Goal: Task Accomplishment & Management: Manage account settings

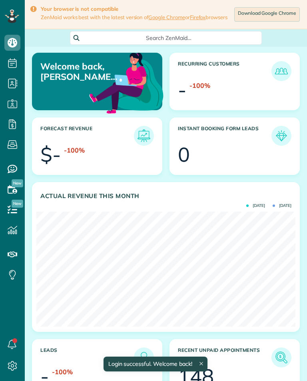
scroll to position [115, 259]
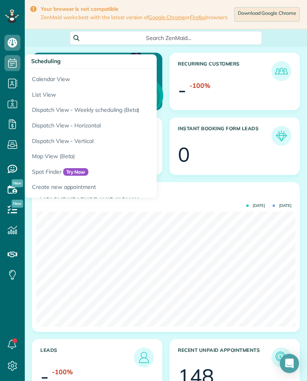
click at [46, 79] on link "Calendar View" at bounding box center [125, 78] width 200 height 18
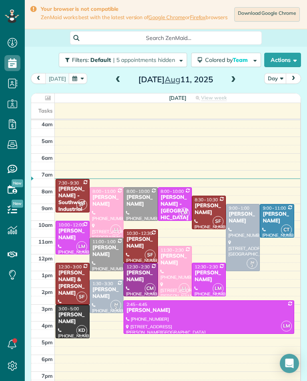
scroll to position [4, 4]
click at [236, 80] on span at bounding box center [233, 79] width 9 height 7
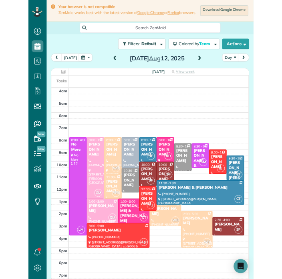
scroll to position [394, 25]
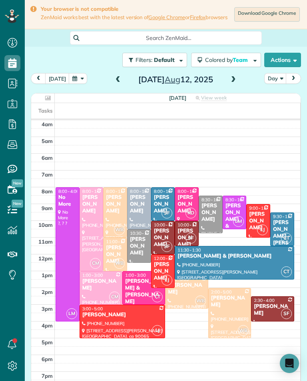
click at [75, 84] on button "button" at bounding box center [78, 78] width 18 height 11
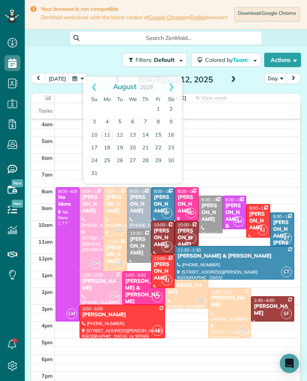
click at [77, 84] on button "button" at bounding box center [78, 78] width 18 height 11
click at [160, 138] on link "15" at bounding box center [158, 135] width 13 height 13
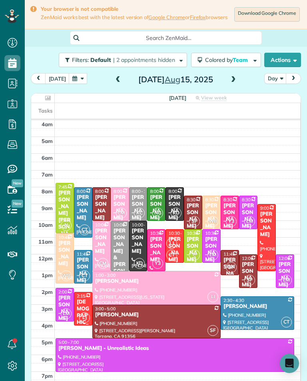
click at [235, 83] on span at bounding box center [233, 79] width 9 height 7
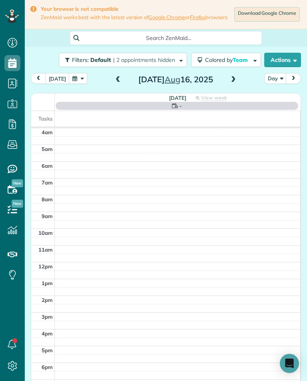
click at [231, 82] on span at bounding box center [233, 79] width 9 height 7
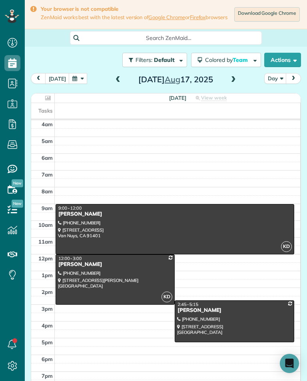
click at [116, 83] on span at bounding box center [118, 79] width 9 height 7
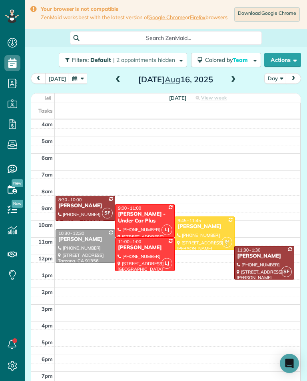
click at [72, 78] on button "button" at bounding box center [78, 78] width 18 height 11
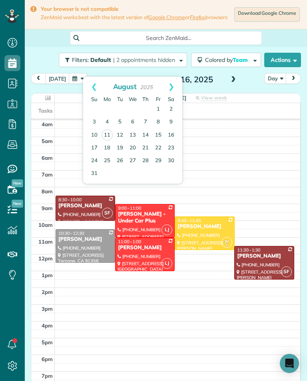
click at [110, 157] on link "25" at bounding box center [107, 161] width 13 height 13
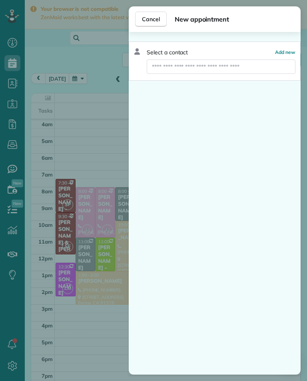
click at [253, 57] on div "Select a contact Add new" at bounding box center [215, 61] width 172 height 39
click at [243, 66] on input "text" at bounding box center [221, 67] width 149 height 14
type input "*********"
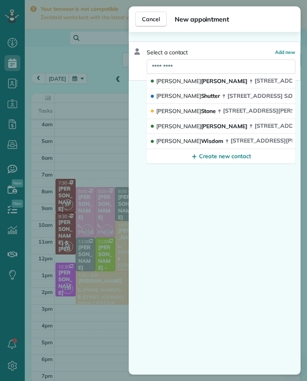
click at [194, 110] on span "[PERSON_NAME]" at bounding box center [186, 111] width 60 height 7
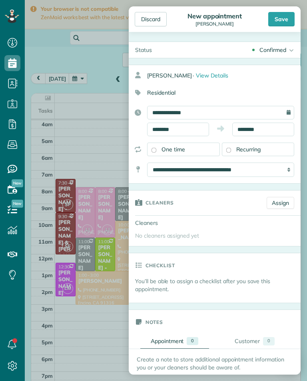
click at [280, 202] on link "Assign" at bounding box center [281, 203] width 28 height 12
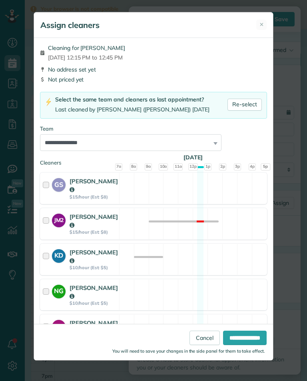
click at [254, 103] on link "Re-select" at bounding box center [245, 105] width 34 height 12
select select "**"
click at [251, 345] on input "**********" at bounding box center [245, 338] width 44 height 14
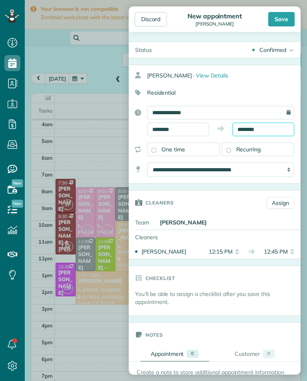
click at [266, 132] on input "********" at bounding box center [263, 130] width 62 height 14
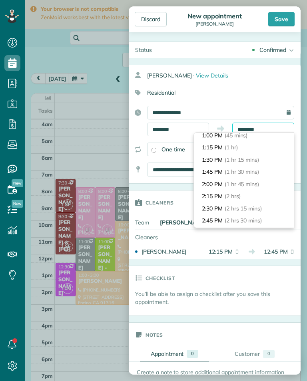
scroll to position [52, 0]
click at [252, 178] on li "2:15 PM (2 hrs)" at bounding box center [244, 184] width 100 height 12
type input "*******"
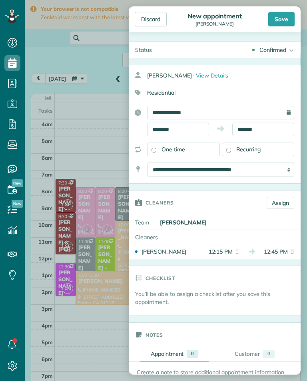
click at [285, 8] on div "Discard New appointment [PERSON_NAME] Save" at bounding box center [215, 19] width 172 height 26
click at [285, 18] on div "Save" at bounding box center [281, 19] width 26 height 14
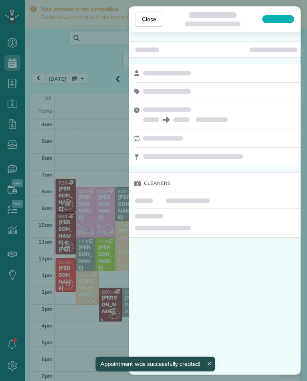
click at [80, 127] on div "Close Cleaners" at bounding box center [153, 190] width 307 height 381
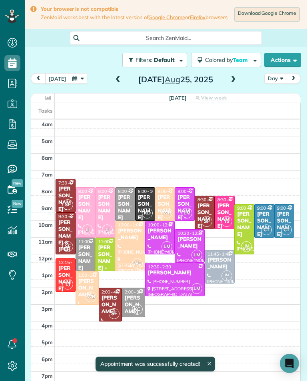
click at [232, 86] on span at bounding box center [233, 80] width 9 height 12
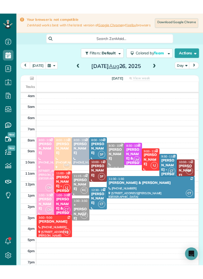
scroll to position [394, 25]
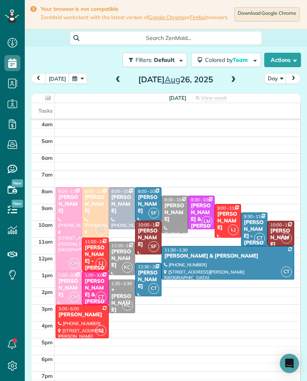
click at [119, 80] on span at bounding box center [118, 79] width 9 height 7
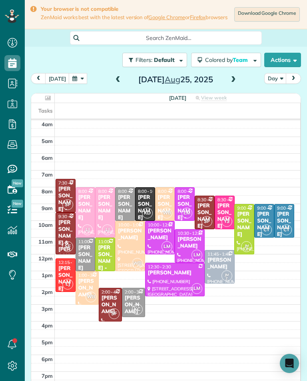
click at [82, 231] on div "LI" at bounding box center [88, 230] width 12 height 12
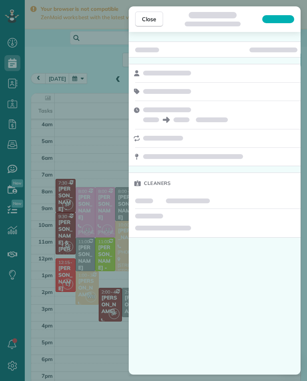
click at [69, 317] on div "Close Cleaners" at bounding box center [153, 190] width 307 height 381
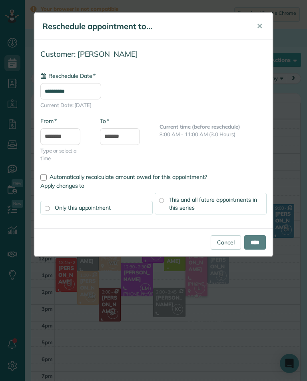
type input "**********"
click at [258, 241] on input "****" at bounding box center [255, 243] width 22 height 14
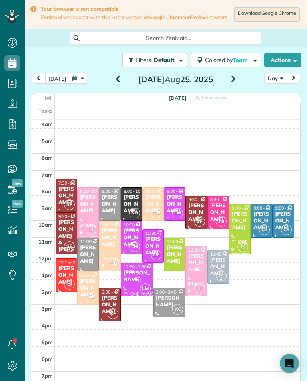
scroll to position [394, 25]
click at [193, 273] on div at bounding box center [196, 272] width 21 height 50
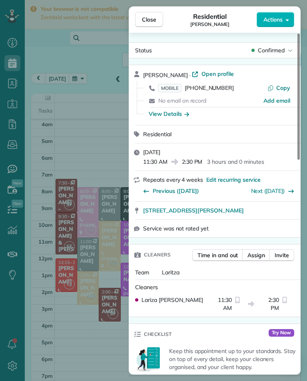
click at [61, 318] on div "Close Residential [PERSON_NAME] Actions Status Confirmed [PERSON_NAME] · Open p…" at bounding box center [153, 190] width 307 height 381
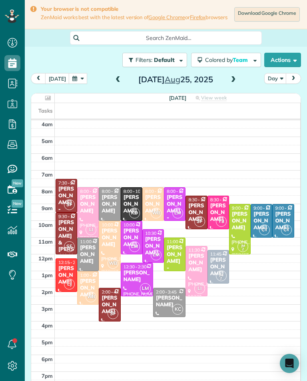
scroll to position [394, 25]
click at [75, 82] on button "button" at bounding box center [78, 78] width 18 height 11
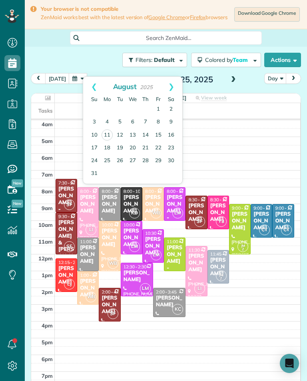
click at [95, 83] on link "Prev" at bounding box center [94, 87] width 22 height 20
click at [164, 135] on link "18" at bounding box center [158, 135] width 13 height 13
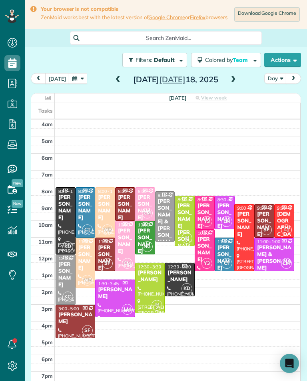
click at [199, 216] on div "[PERSON_NAME]" at bounding box center [204, 216] width 15 height 27
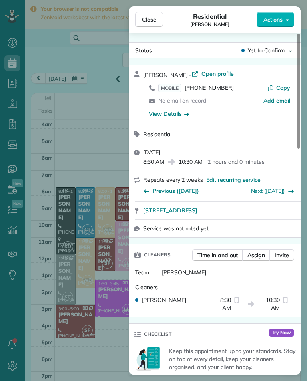
scroll to position [394, 25]
click at [155, 18] on span "Close" at bounding box center [149, 20] width 14 height 8
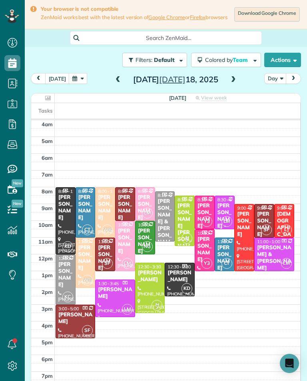
click at [70, 76] on button "button" at bounding box center [78, 78] width 18 height 11
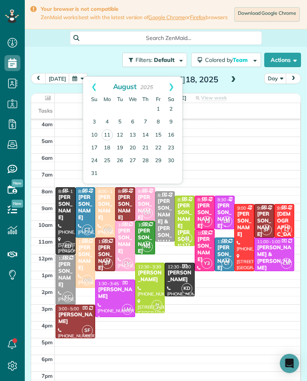
click at [176, 87] on link "Next" at bounding box center [171, 87] width 22 height 20
click at [110, 110] on link "1" at bounding box center [107, 109] width 13 height 13
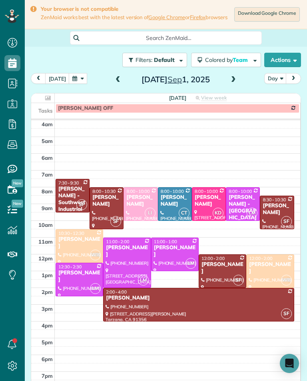
click at [81, 84] on button "button" at bounding box center [78, 78] width 18 height 11
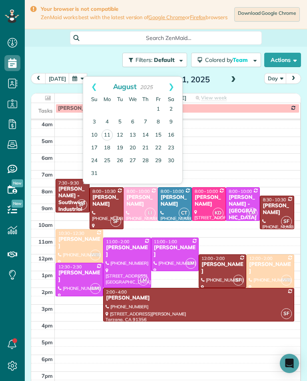
click at [88, 89] on link "Prev" at bounding box center [94, 87] width 22 height 20
click at [178, 87] on link "Next" at bounding box center [171, 87] width 22 height 20
click at [158, 109] on link "1" at bounding box center [158, 109] width 13 height 13
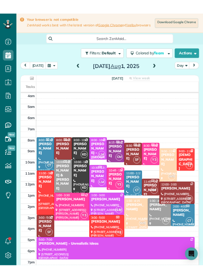
scroll to position [394, 25]
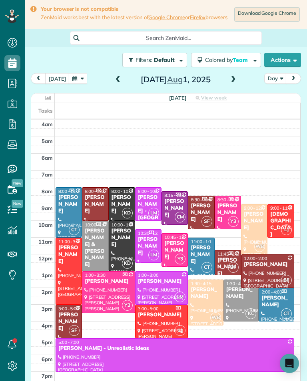
click at [52, 80] on button "[DATE]" at bounding box center [57, 78] width 24 height 11
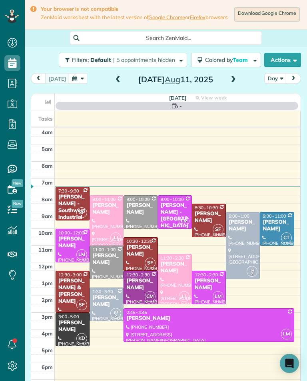
click at [232, 78] on span at bounding box center [233, 80] width 9 height 12
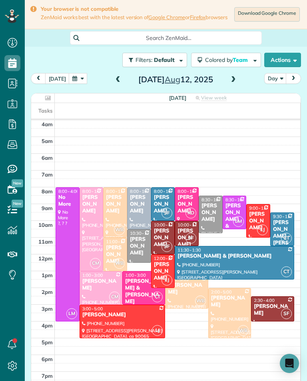
click at [77, 84] on button "button" at bounding box center [78, 78] width 18 height 11
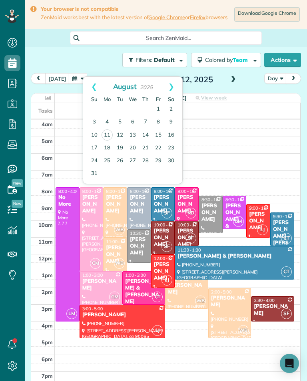
click at [108, 150] on link "18" at bounding box center [107, 148] width 13 height 13
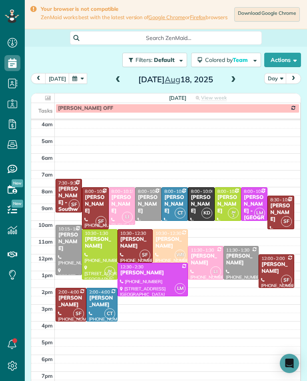
click at [81, 84] on button "button" at bounding box center [78, 78] width 18 height 11
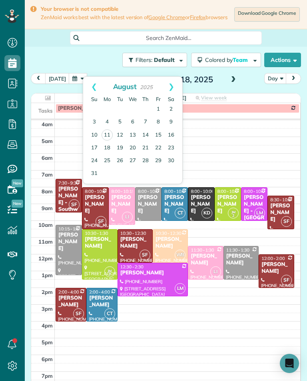
click at [109, 160] on link "25" at bounding box center [107, 161] width 13 height 13
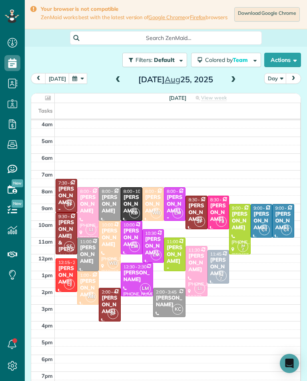
click at [77, 82] on button "button" at bounding box center [78, 78] width 18 height 11
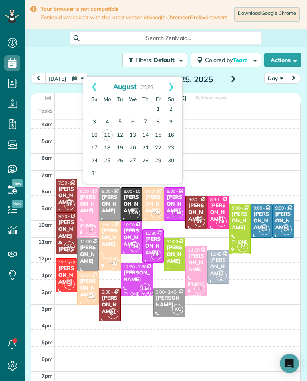
click at [116, 135] on link "12" at bounding box center [120, 135] width 13 height 13
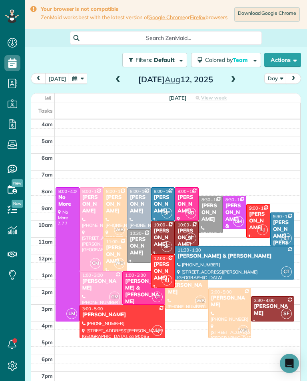
click at [80, 83] on button "button" at bounding box center [78, 78] width 18 height 11
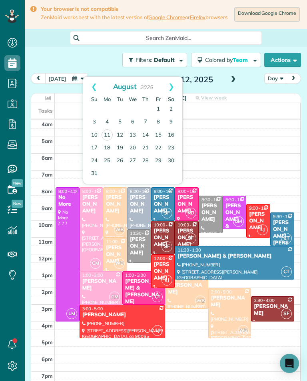
click at [177, 88] on link "Next" at bounding box center [171, 87] width 22 height 20
click at [109, 108] on link "1" at bounding box center [107, 109] width 13 height 13
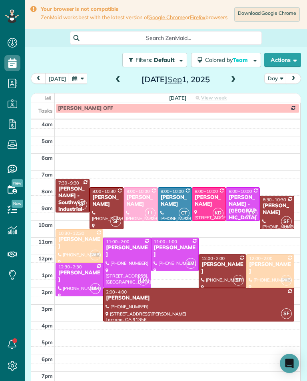
click at [78, 80] on button "button" at bounding box center [78, 78] width 18 height 11
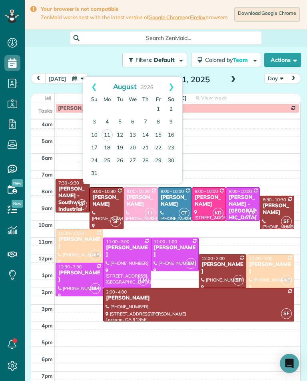
click at [111, 132] on link "11" at bounding box center [107, 135] width 11 height 11
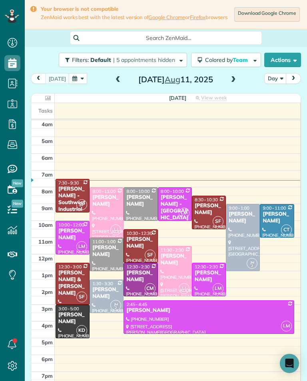
click at [233, 84] on span at bounding box center [233, 79] width 9 height 7
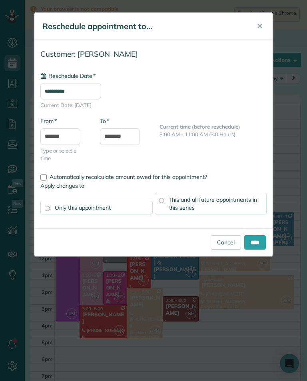
click at [91, 92] on input "**********" at bounding box center [70, 91] width 61 height 16
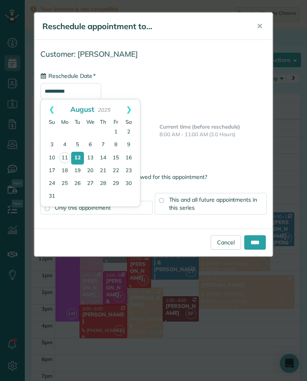
click at [131, 110] on link "Next" at bounding box center [129, 110] width 22 height 20
click at [68, 129] on link "1" at bounding box center [64, 132] width 13 height 13
type input "**********"
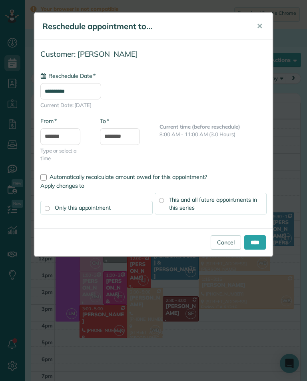
click at [212, 203] on div "This and all future appointments in this series" at bounding box center [211, 204] width 112 height 22
click at [262, 237] on input "****" at bounding box center [255, 243] width 22 height 14
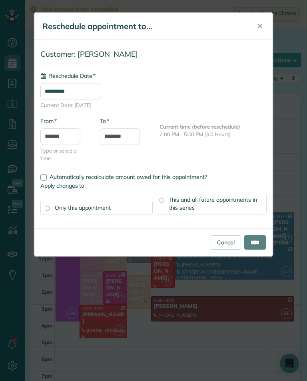
type input "**********"
click at [258, 244] on input "****" at bounding box center [255, 243] width 22 height 14
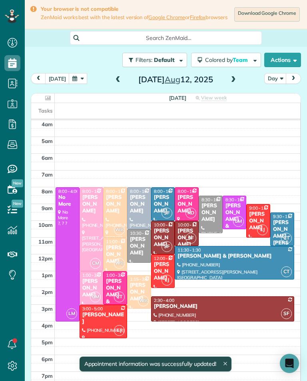
click at [168, 275] on div "[PERSON_NAME]" at bounding box center [163, 272] width 19 height 20
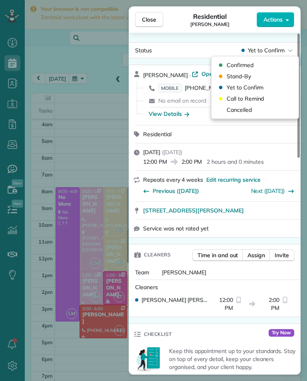
click at [253, 110] on div "Cancelled" at bounding box center [255, 109] width 81 height 11
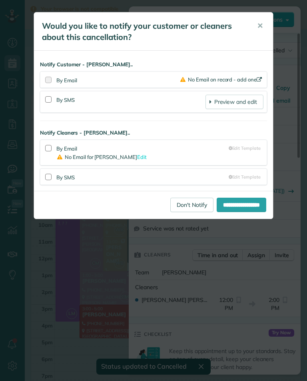
click at [190, 206] on link "Don't Notify" at bounding box center [191, 205] width 43 height 14
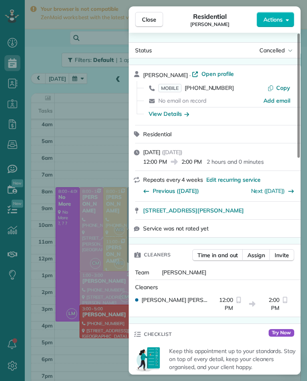
click at [102, 291] on div "Close Residential [PERSON_NAME] Actions Status Cancelled [PERSON_NAME] · Open p…" at bounding box center [153, 190] width 307 height 381
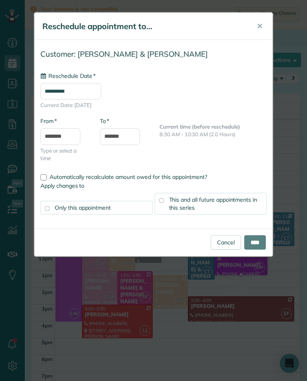
type input "**********"
click at [259, 244] on input "****" at bounding box center [255, 243] width 22 height 14
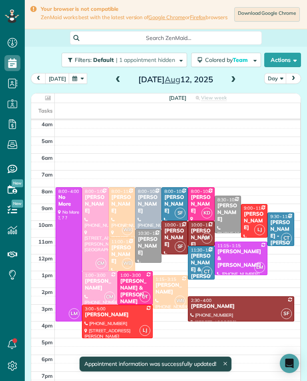
click at [238, 258] on div "[PERSON_NAME] & [PERSON_NAME]" at bounding box center [241, 259] width 48 height 20
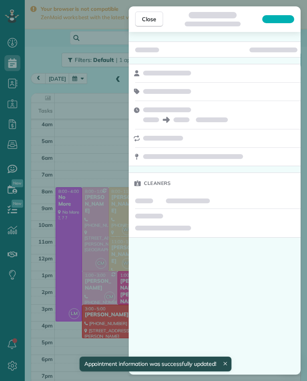
click at [235, 260] on div "Cleaners" at bounding box center [215, 203] width 172 height 343
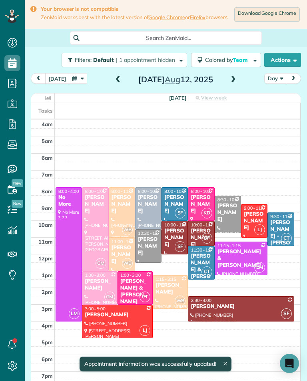
click at [236, 257] on div "[PERSON_NAME] & [PERSON_NAME]" at bounding box center [241, 259] width 48 height 20
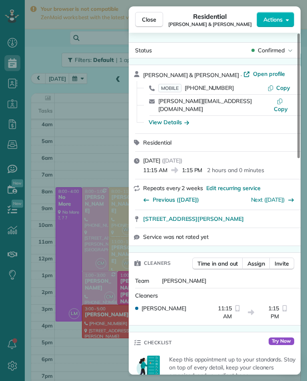
click at [259, 260] on span "Assign" at bounding box center [257, 264] width 18 height 8
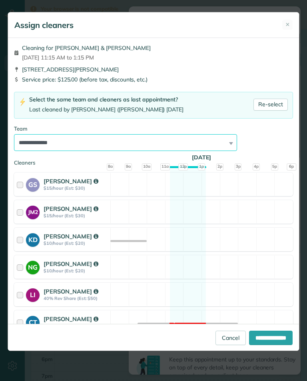
click at [197, 149] on select "**********" at bounding box center [125, 142] width 223 height 17
select select "**"
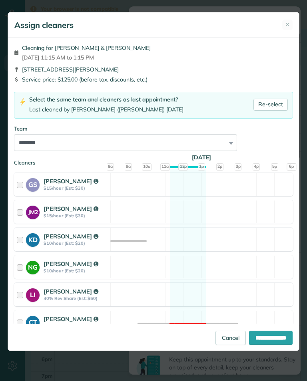
click at [273, 345] on input "**********" at bounding box center [271, 338] width 44 height 14
type input "**********"
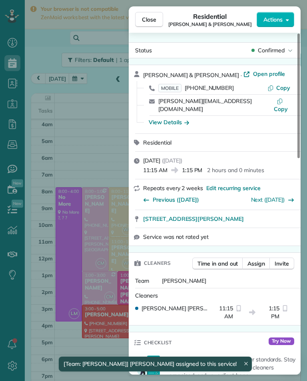
click at [65, 226] on div "Close Residential [PERSON_NAME] & [PERSON_NAME] Actions Status Confirmed [PERSO…" at bounding box center [153, 190] width 307 height 381
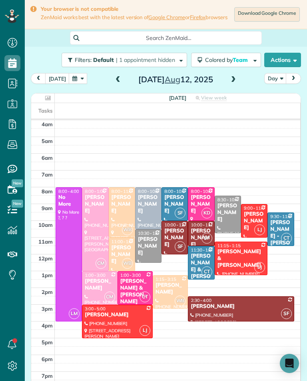
click at [232, 86] on span at bounding box center [233, 80] width 9 height 12
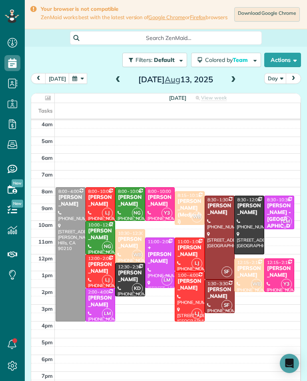
click at [235, 86] on span at bounding box center [233, 80] width 9 height 12
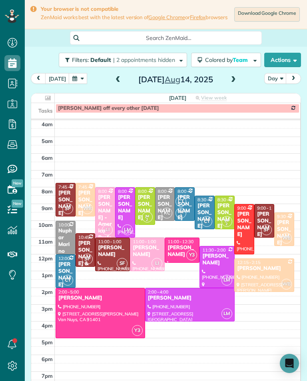
click at [119, 84] on span at bounding box center [118, 79] width 9 height 7
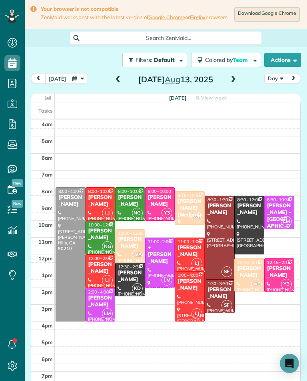
click at [234, 84] on span at bounding box center [233, 79] width 9 height 7
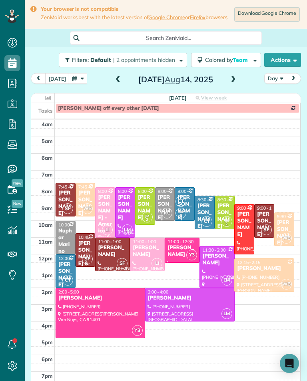
click at [180, 251] on div "[PERSON_NAME]" at bounding box center [182, 252] width 30 height 14
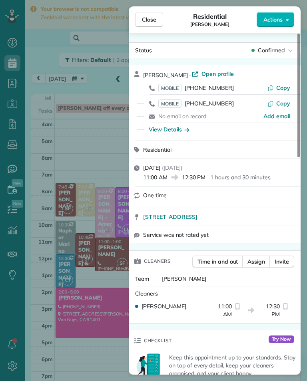
click at [106, 208] on div "Close Residential [PERSON_NAME] Actions Status Confirmed [PERSON_NAME] · Open p…" at bounding box center [153, 190] width 307 height 381
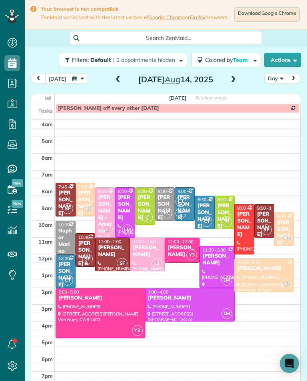
click at [80, 253] on div "[PERSON_NAME] & [PERSON_NAME]" at bounding box center [85, 267] width 15 height 54
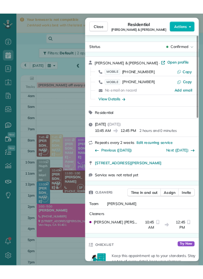
scroll to position [394, 25]
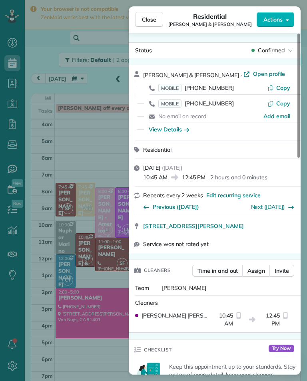
click at [96, 136] on div "Close Residential [PERSON_NAME] & [PERSON_NAME] Actions Status Confirmed [PERSO…" at bounding box center [153, 190] width 307 height 381
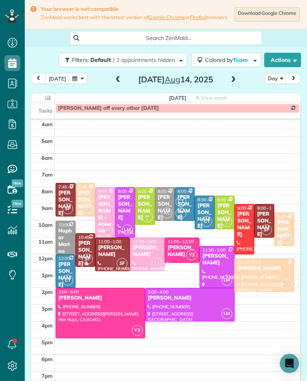
click at [75, 84] on button "button" at bounding box center [78, 78] width 18 height 11
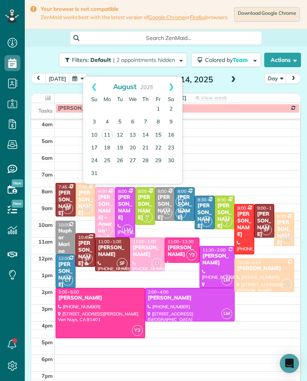
click at [97, 150] on link "17" at bounding box center [94, 148] width 13 height 13
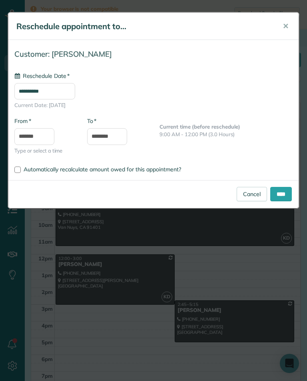
click at [75, 92] on input "**********" at bounding box center [44, 91] width 61 height 16
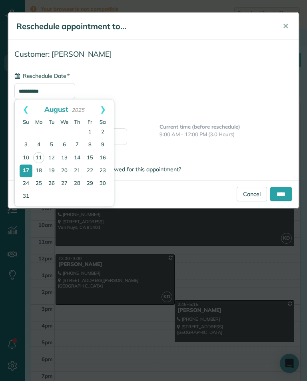
click at [108, 158] on link "16" at bounding box center [102, 158] width 13 height 13
type input "**********"
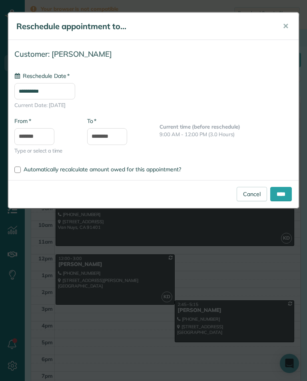
click at [285, 196] on input "****" at bounding box center [281, 194] width 22 height 14
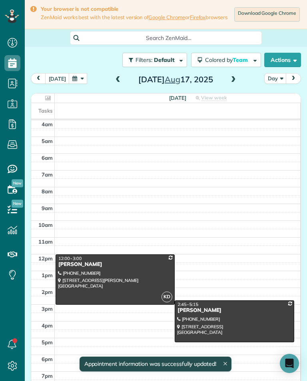
click at [118, 86] on span at bounding box center [118, 80] width 9 height 12
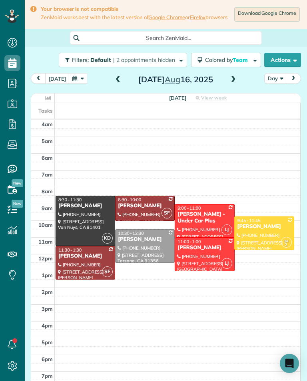
click at [78, 84] on button "button" at bounding box center [78, 78] width 18 height 11
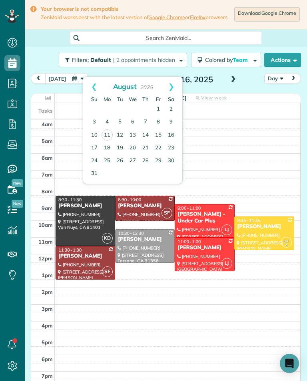
click at [119, 134] on link "12" at bounding box center [120, 135] width 13 height 13
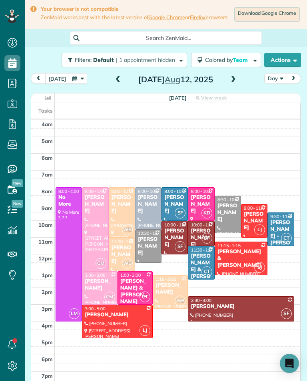
click at [234, 86] on span at bounding box center [233, 80] width 9 height 12
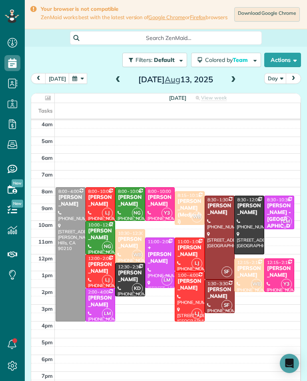
click at [190, 254] on div "[PERSON_NAME]" at bounding box center [189, 252] width 25 height 14
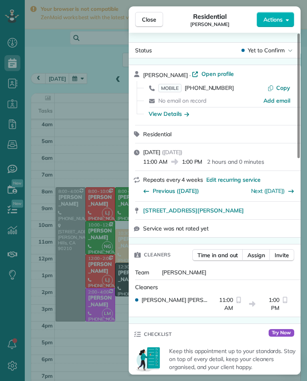
click at [214, 91] on span "[PHONE_NUMBER]" at bounding box center [209, 87] width 49 height 7
click at [99, 282] on div "Close Residential [PERSON_NAME] Actions Status Yet to Confirm [PERSON_NAME] · O…" at bounding box center [153, 190] width 307 height 381
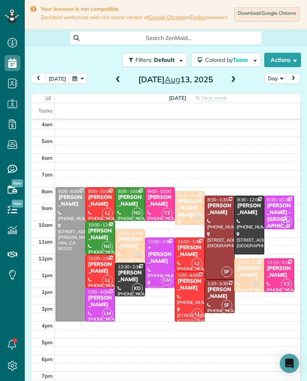
click at [114, 86] on span at bounding box center [118, 80] width 9 height 12
